Goal: Task Accomplishment & Management: Manage account settings

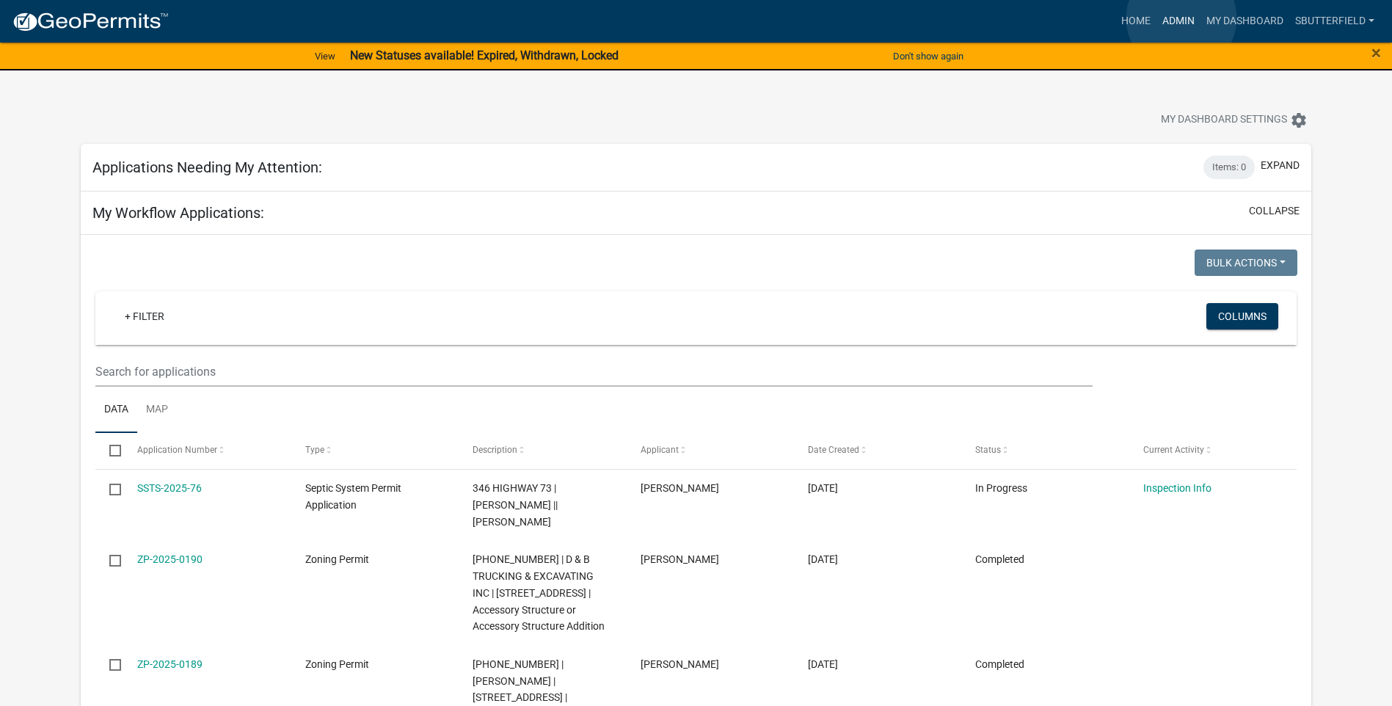
click at [1181, 18] on link "Admin" at bounding box center [1179, 21] width 44 height 28
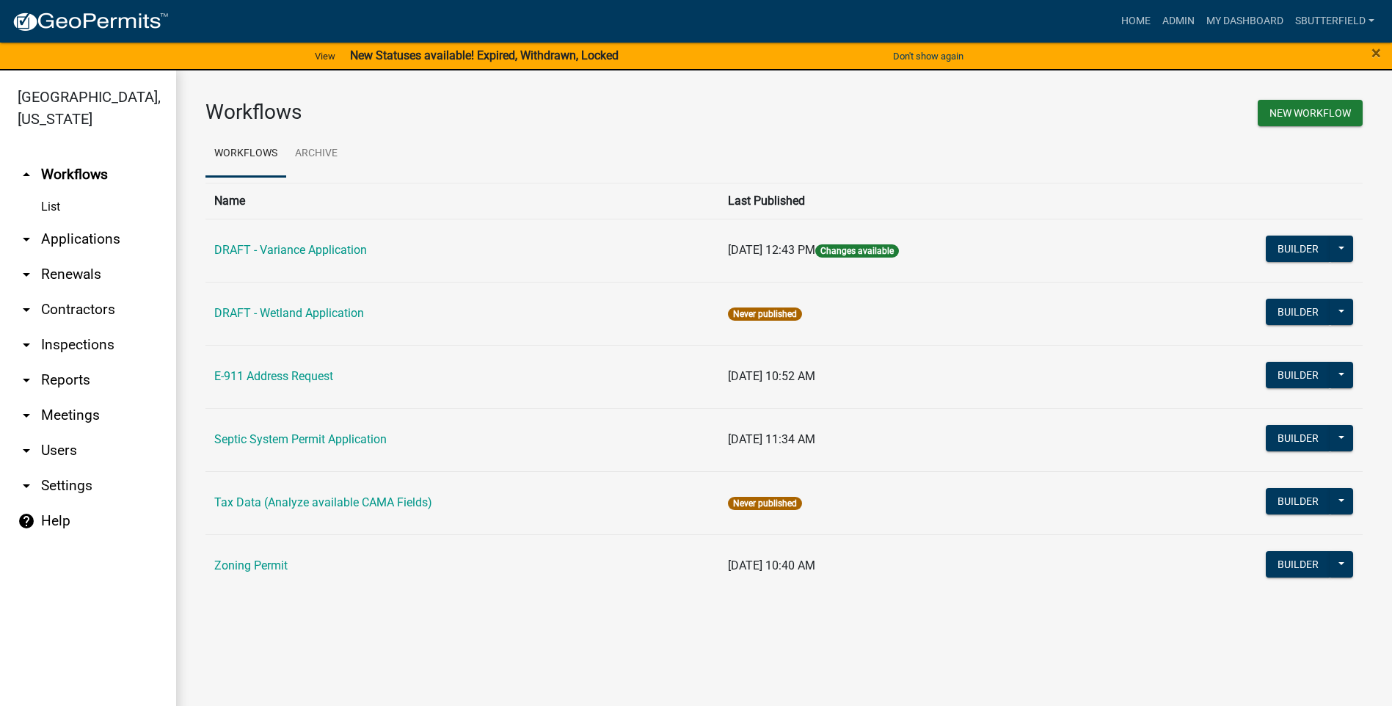
click at [26, 238] on icon "arrow_drop_down" at bounding box center [27, 239] width 18 height 18
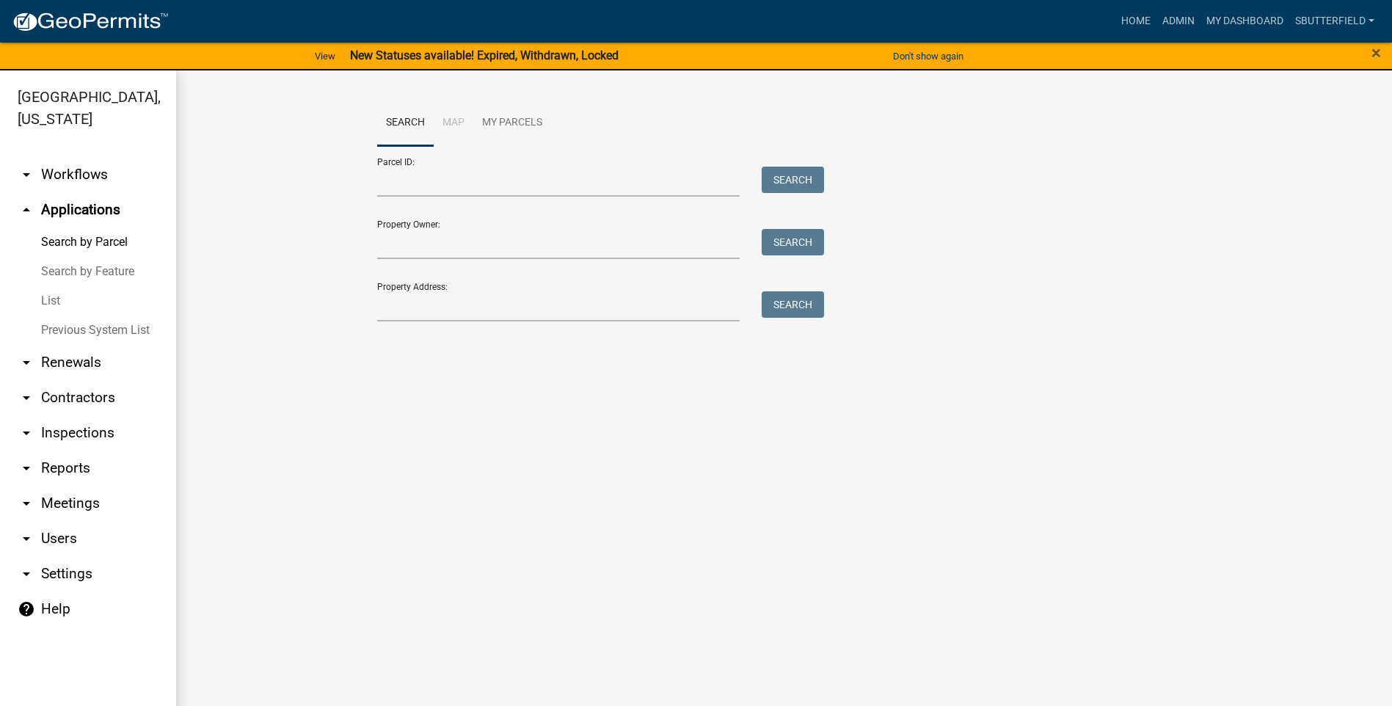
click at [62, 302] on link "List" at bounding box center [88, 300] width 176 height 29
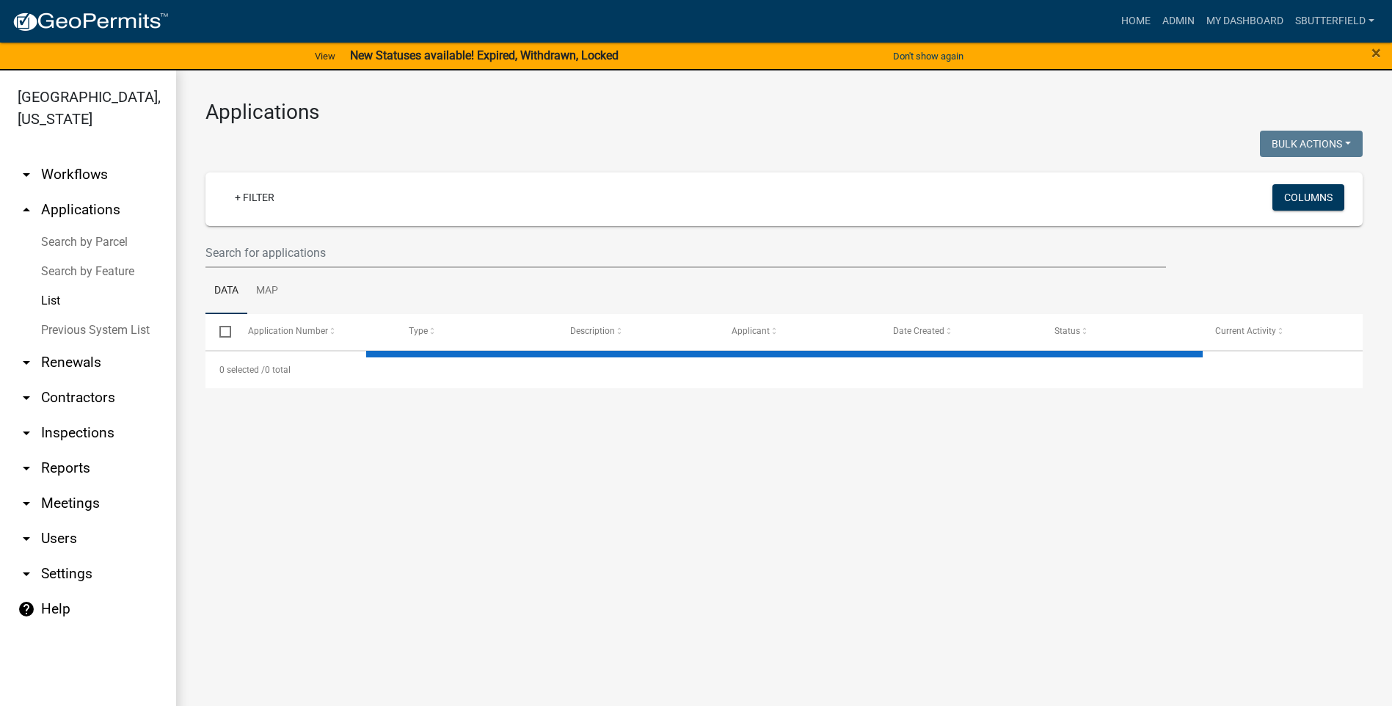
select select "1: 25"
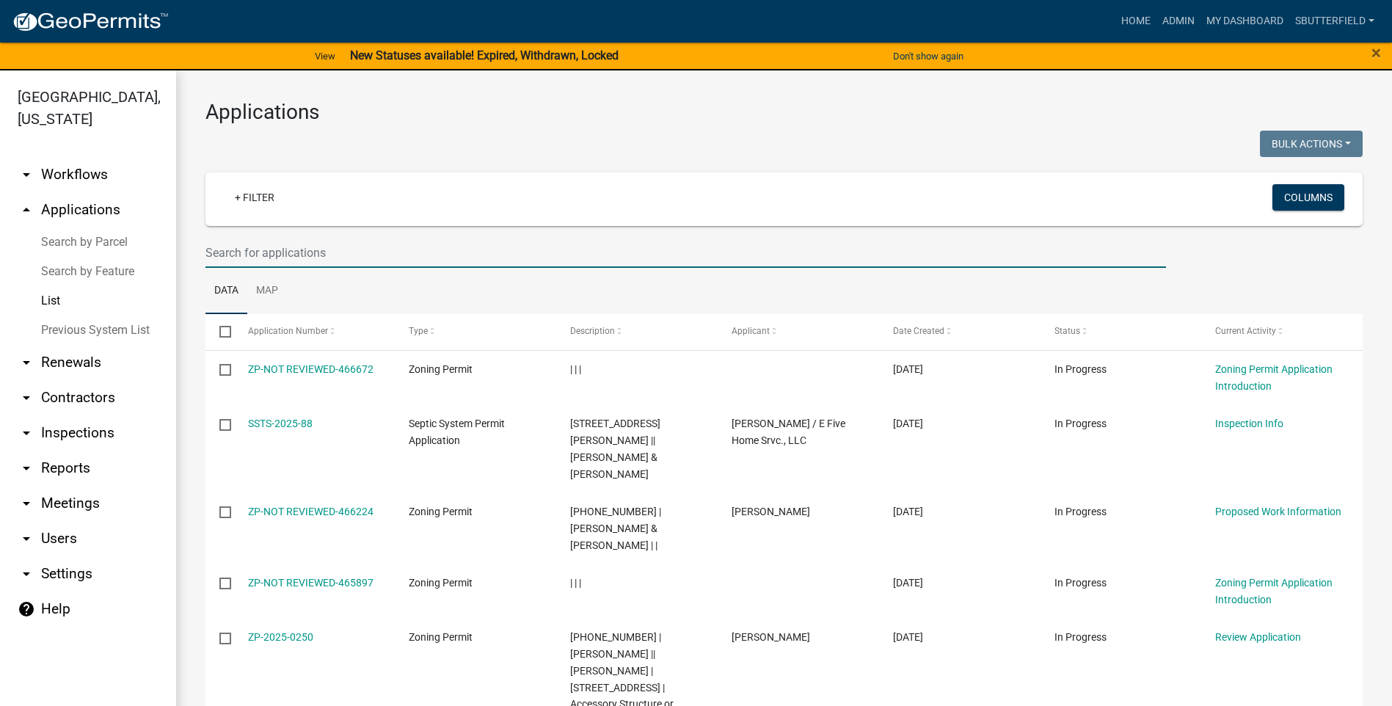
click at [332, 247] on input "text" at bounding box center [685, 253] width 961 height 30
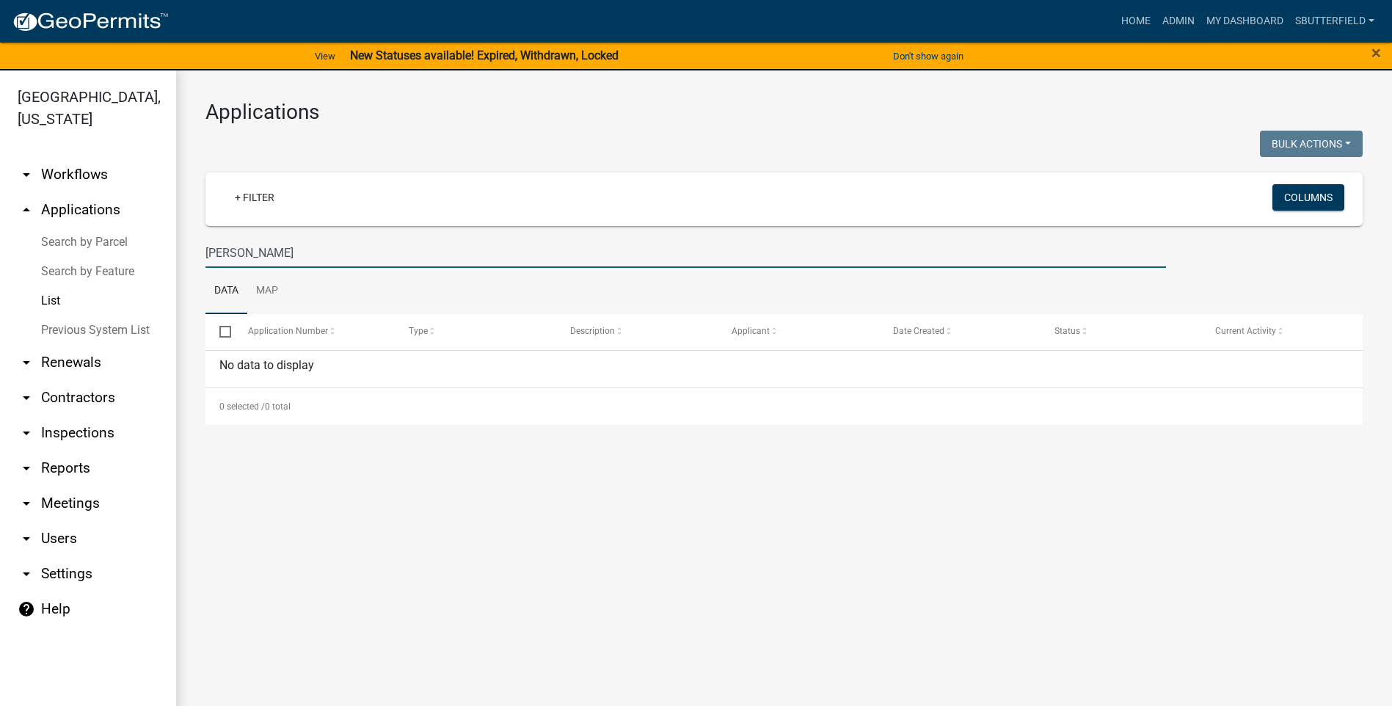
drag, startPoint x: 276, startPoint y: 252, endPoint x: 188, endPoint y: 245, distance: 88.3
click at [188, 245] on div "Applications Bulk Actions Void Expire Lock Withdraw + Filter Columns [PERSON_NA…" at bounding box center [784, 262] width 1216 height 384
type input "[PERSON_NAME]"
click at [51, 305] on link "List" at bounding box center [88, 300] width 176 height 29
click at [59, 299] on link "List" at bounding box center [88, 300] width 176 height 29
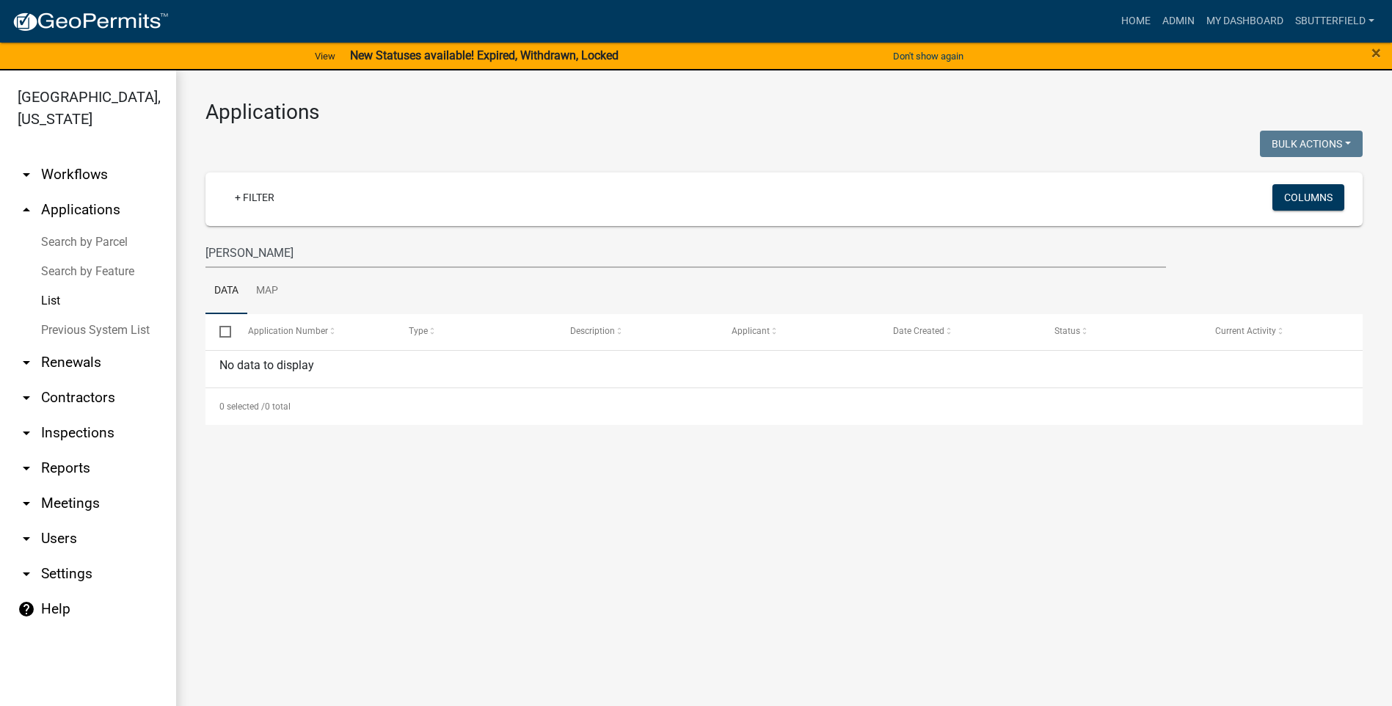
click at [25, 207] on icon "arrow_drop_up" at bounding box center [27, 210] width 18 height 18
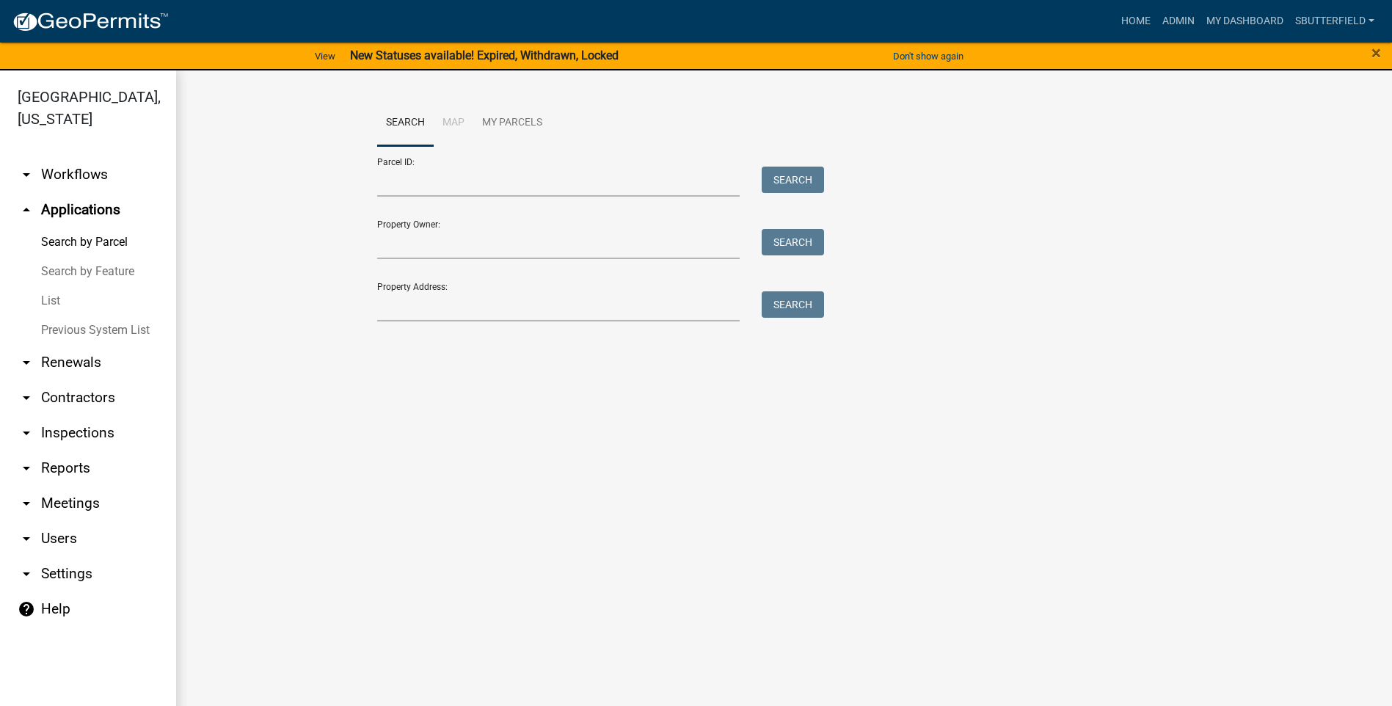
click at [59, 302] on link "List" at bounding box center [88, 300] width 176 height 29
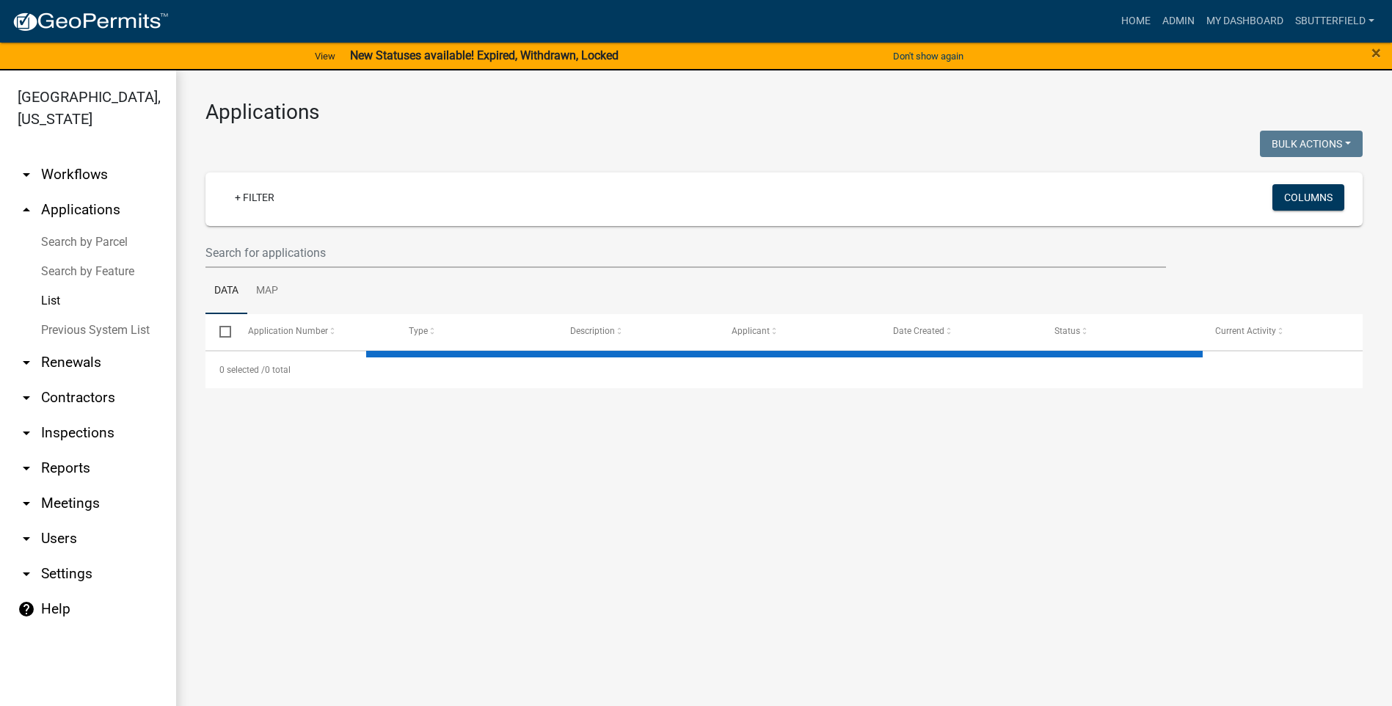
select select "1: 25"
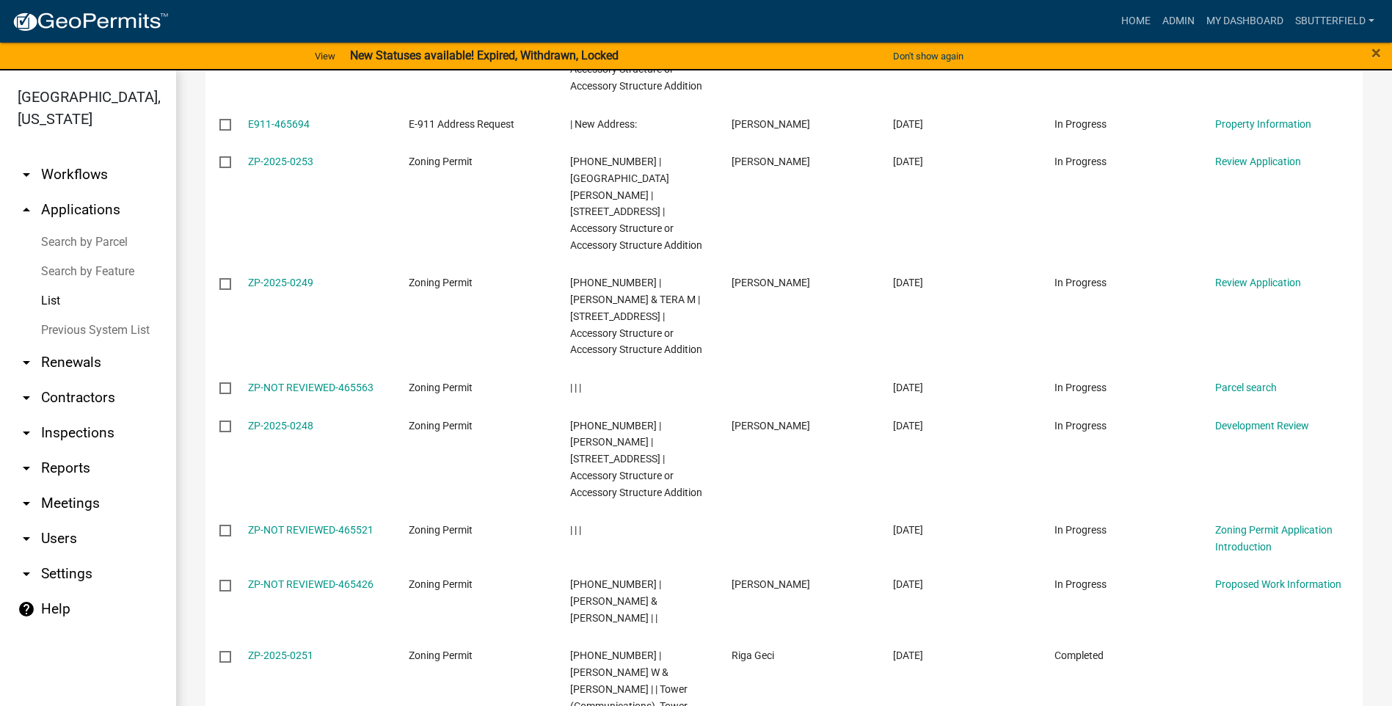
scroll to position [660, 0]
